Goal: Transaction & Acquisition: Purchase product/service

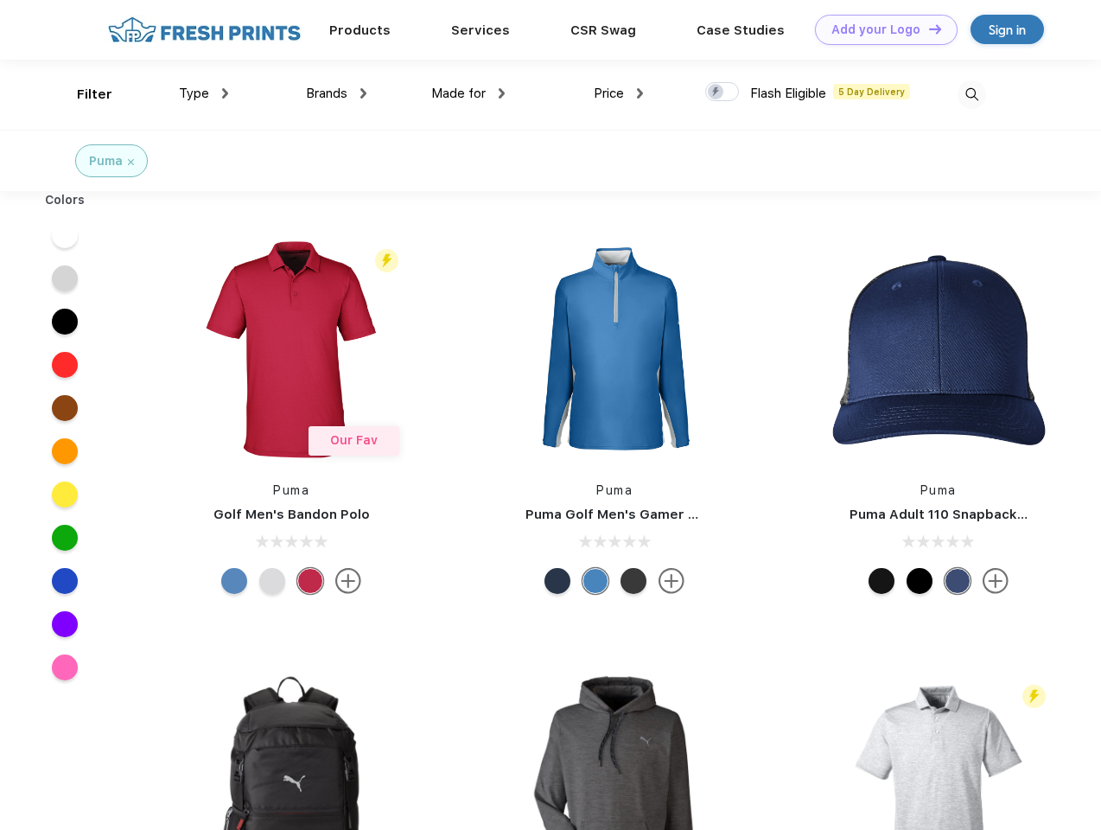
scroll to position [1, 0]
click at [880, 29] on link "Add your Logo Design Tool" at bounding box center [886, 30] width 143 height 30
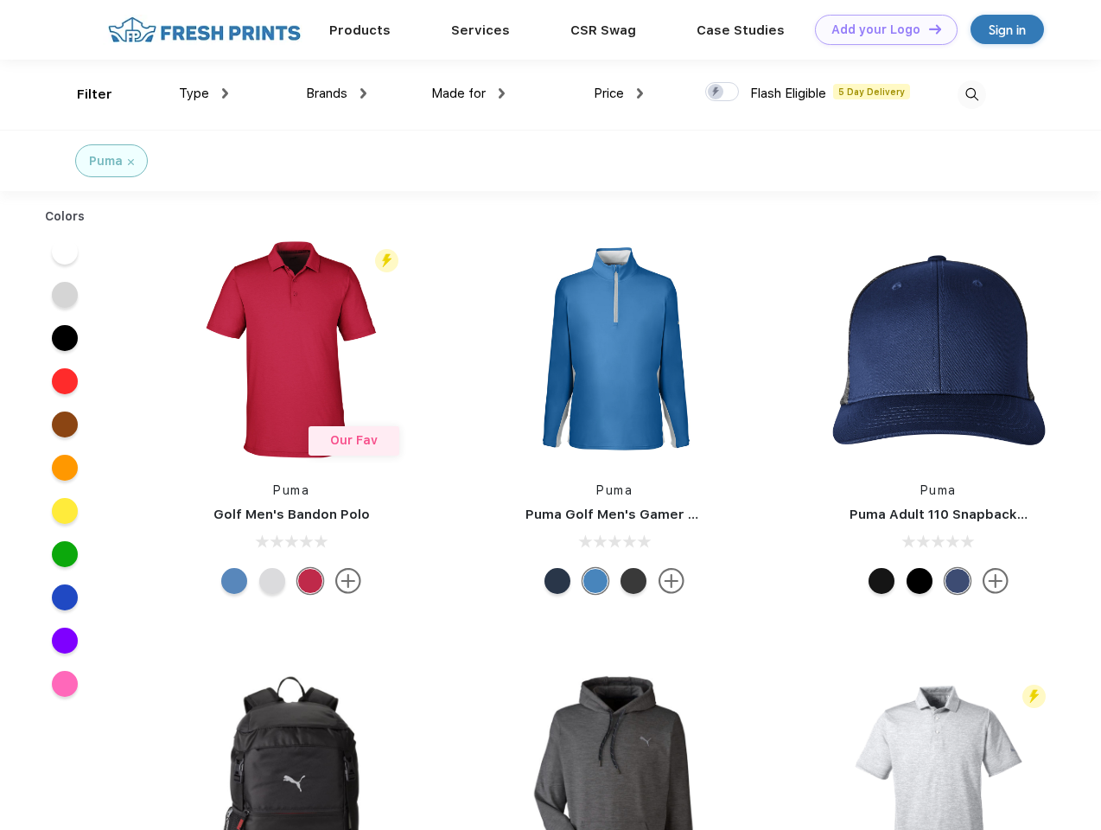
click at [0, 0] on div "Design Tool" at bounding box center [0, 0] width 0 height 0
click at [928, 29] on link "Add your Logo Design Tool" at bounding box center [886, 30] width 143 height 30
click at [83, 94] on div "Filter" at bounding box center [94, 95] width 35 height 20
click at [204, 93] on span "Type" at bounding box center [194, 94] width 30 height 16
click at [336, 93] on span "Brands" at bounding box center [326, 94] width 41 height 16
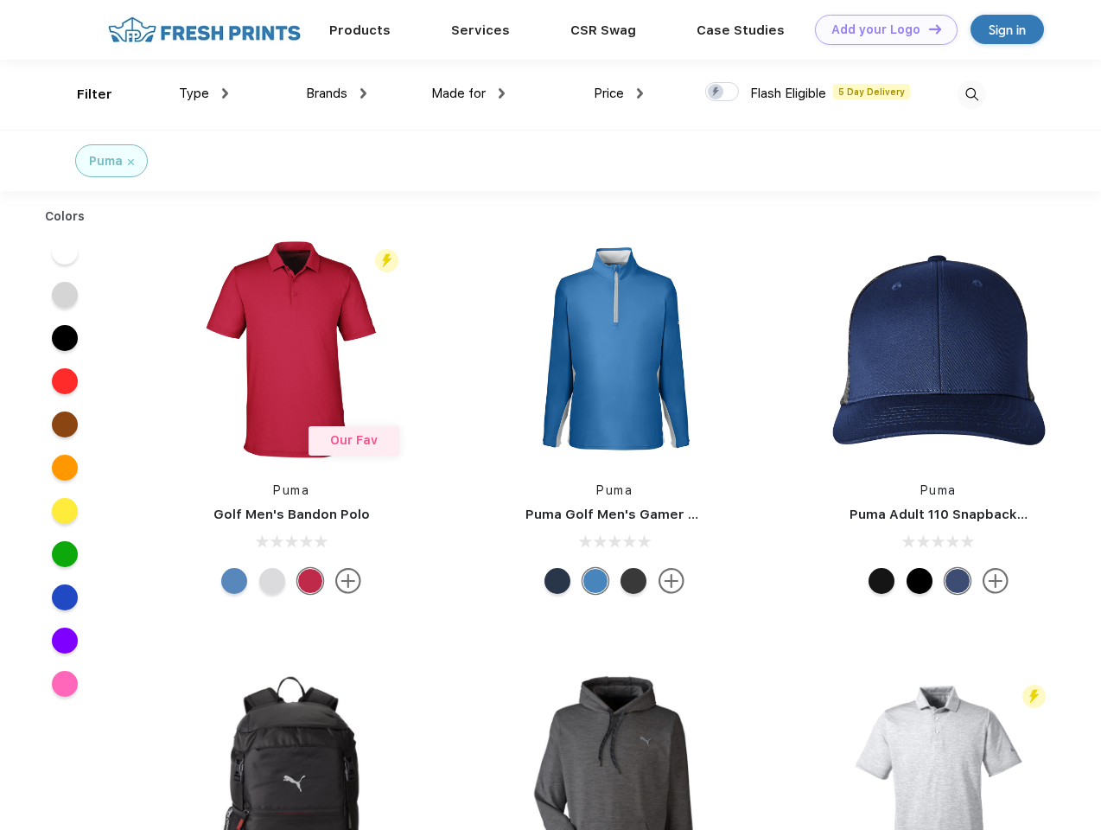
click at [469, 93] on span "Made for" at bounding box center [458, 94] width 54 height 16
click at [619, 93] on span "Price" at bounding box center [609, 94] width 30 height 16
click at [723, 92] on div at bounding box center [722, 91] width 34 height 19
click at [717, 92] on input "checkbox" at bounding box center [710, 86] width 11 height 11
click at [972, 94] on img at bounding box center [972, 94] width 29 height 29
